Goal: Transaction & Acquisition: Purchase product/service

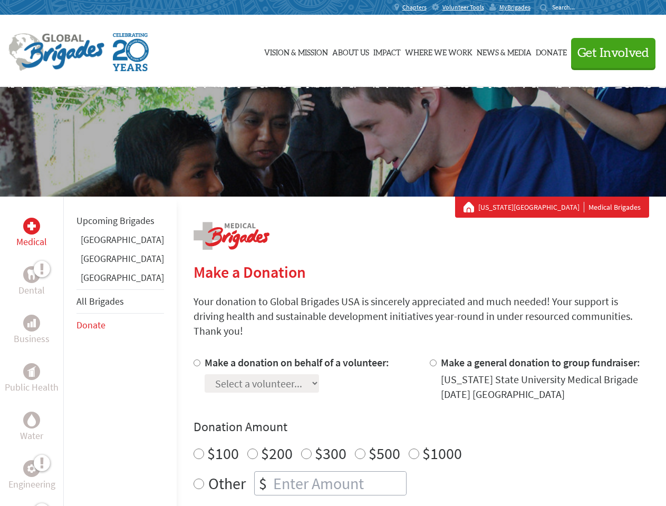
click at [582, 7] on div "Search for:" at bounding box center [561, 7] width 42 height 8
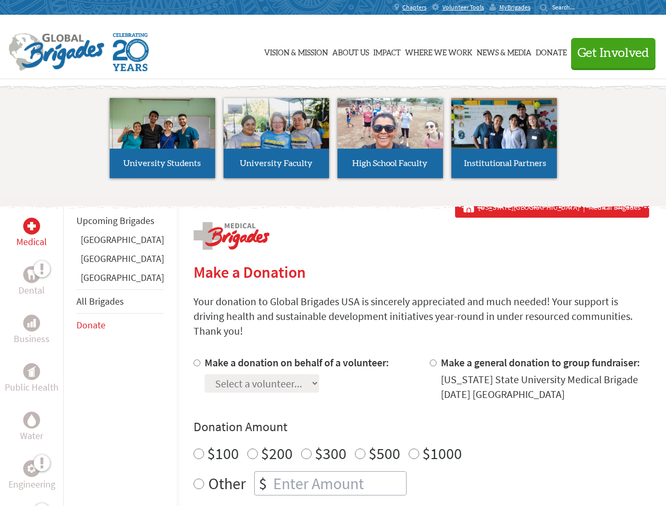
click at [608, 53] on span "Get Involved" at bounding box center [613, 53] width 72 height 13
click at [333, 142] on li "High School Faculty" at bounding box center [390, 138] width 114 height 97
click at [70, 351] on div "Upcoming Brigades [GEOGRAPHIC_DATA] [GEOGRAPHIC_DATA] [GEOGRAPHIC_DATA] All Bri…" at bounding box center [119, 450] width 113 height 506
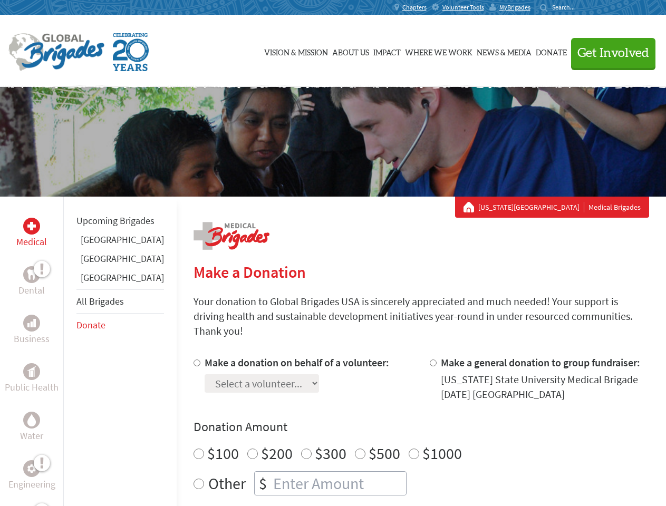
click at [403, 423] on div "Donation Amount $100 $200 $300 $500 $1000 Other $" at bounding box center [422, 457] width 456 height 77
click at [194, 360] on input "Make a donation on behalf of a volunteer:" at bounding box center [197, 363] width 7 height 7
radio input "true"
click at [430, 360] on input "Make a general donation to group fundraiser:" at bounding box center [433, 363] width 7 height 7
radio input "true"
